Goal: Check status: Check status

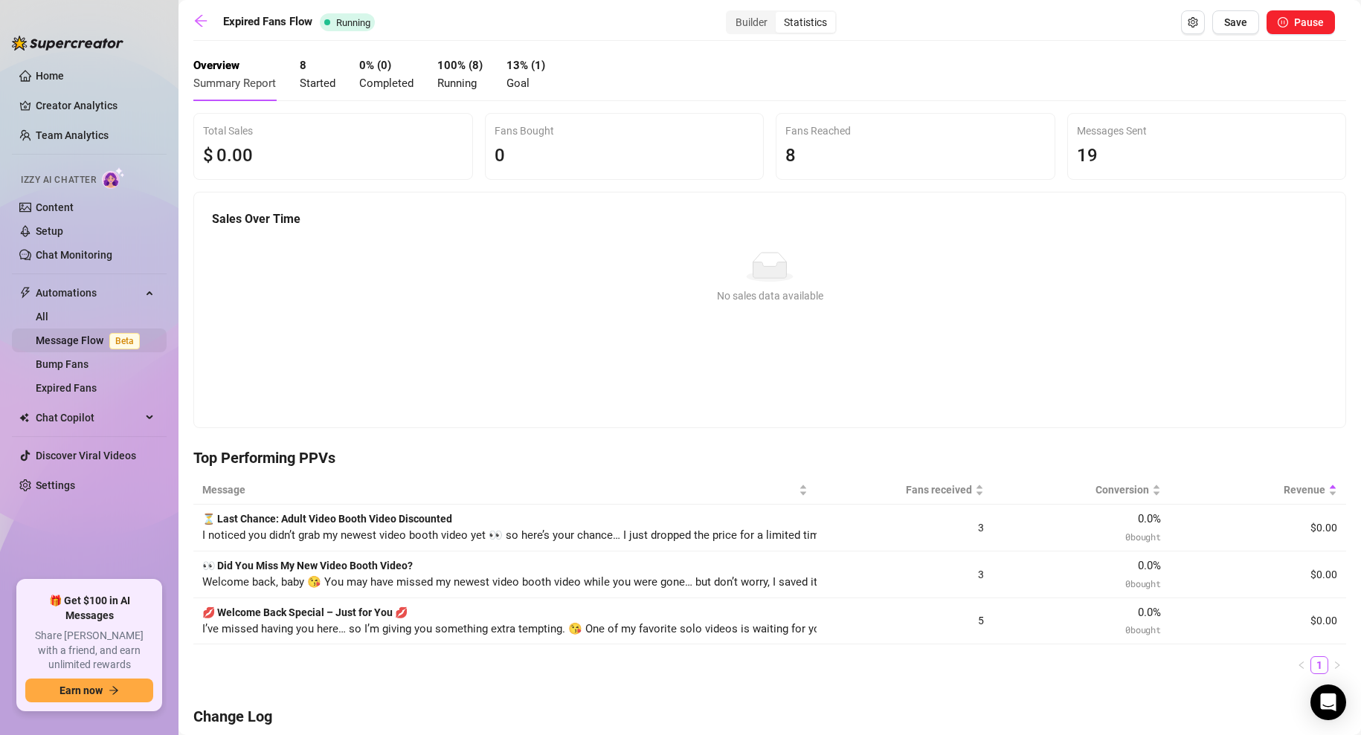
click at [63, 341] on link "Message Flow Beta" at bounding box center [91, 341] width 110 height 12
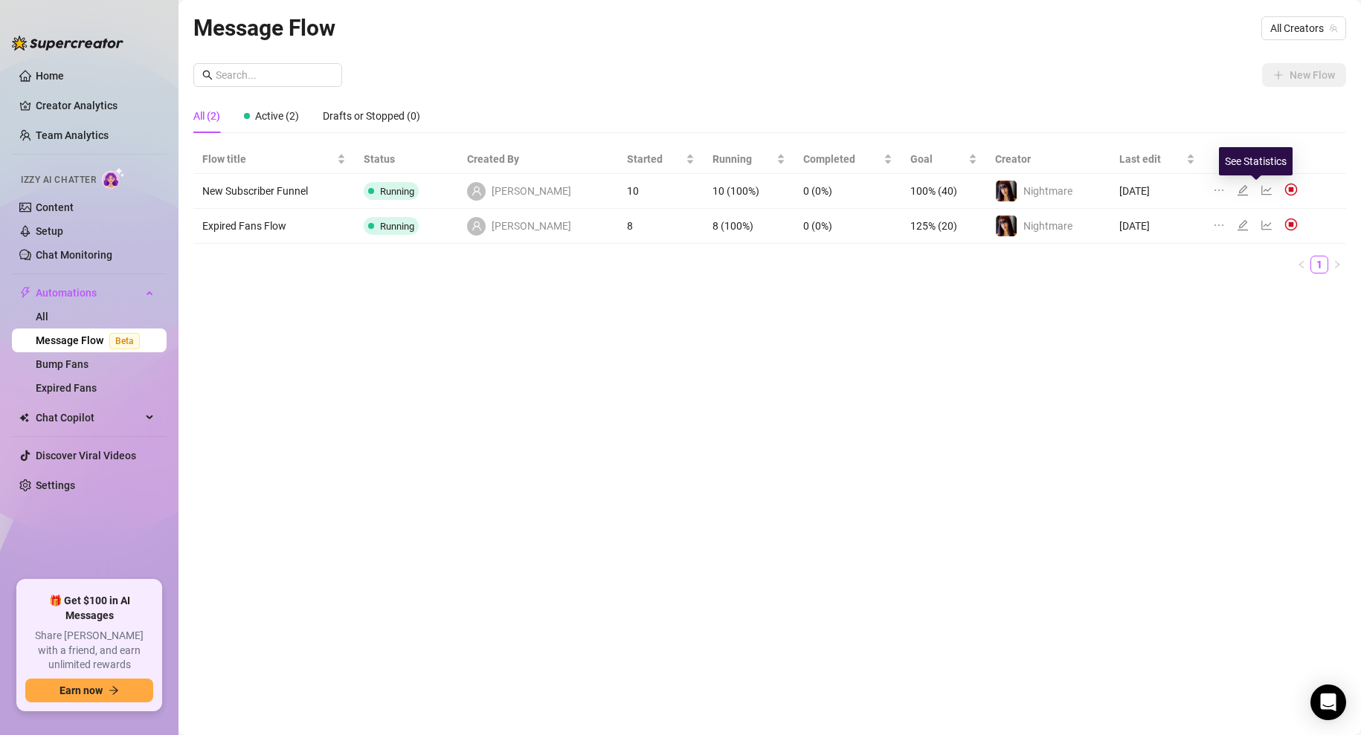
click at [1261, 187] on icon "line-chart" at bounding box center [1267, 190] width 12 height 12
